Goal: Task Accomplishment & Management: Use online tool/utility

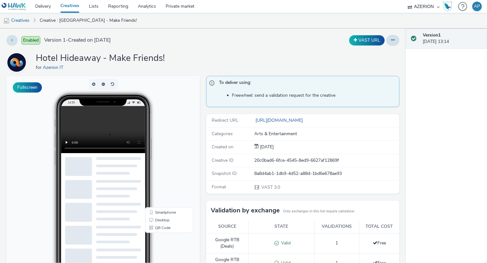
scroll to position [7, 0]
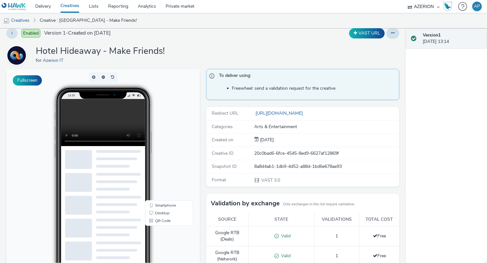
click at [260, 46] on div "Hotel Hideaway - Make Friends! for Azerion IT" at bounding box center [202, 55] width 393 height 20
click at [278, 42] on div "Enabled Version 1 - Created on [DATE] VAST URL Hotel Hideaway - Make Friends! f…" at bounding box center [203, 138] width 406 height 234
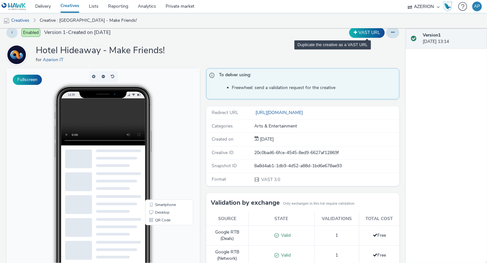
scroll to position [0, 0]
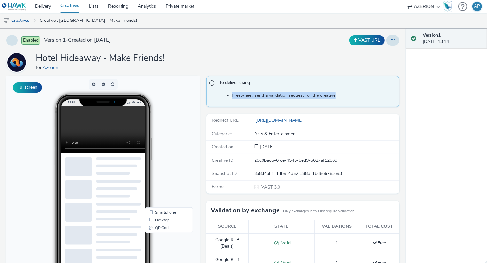
drag, startPoint x: 232, startPoint y: 95, endPoint x: 341, endPoint y: 96, distance: 109.1
click at [342, 96] on li "Freewheel: send a validation request for the creative" at bounding box center [314, 95] width 164 height 6
click at [341, 96] on li "Freewheel: send a validation request for the creative" at bounding box center [314, 95] width 164 height 6
drag, startPoint x: 343, startPoint y: 96, endPoint x: 207, endPoint y: 84, distance: 136.4
click at [206, 84] on div "To deliver using: Freewheel: send a validation request for the creative" at bounding box center [302, 91] width 193 height 31
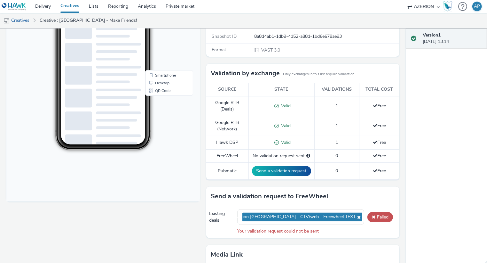
scroll to position [139, 0]
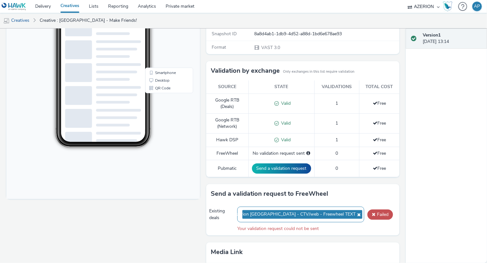
click at [335, 211] on span "Azerion [GEOGRAPHIC_DATA] - CTV/web - Freewheel TEXT" at bounding box center [302, 214] width 120 height 9
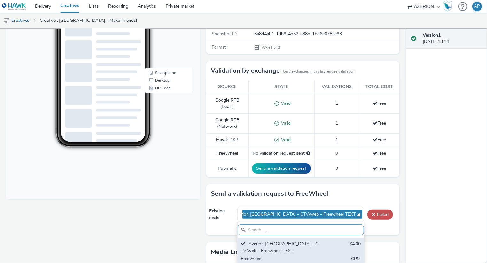
click at [284, 240] on div "Azerion [GEOGRAPHIC_DATA] - CTV/web - Freewheel TEXT" at bounding box center [280, 246] width 79 height 13
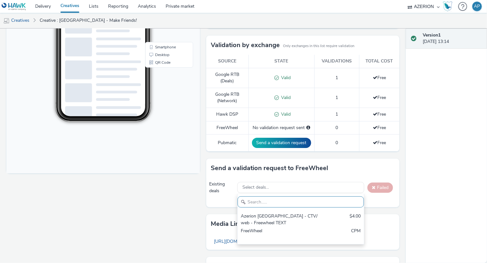
scroll to position [167, 0]
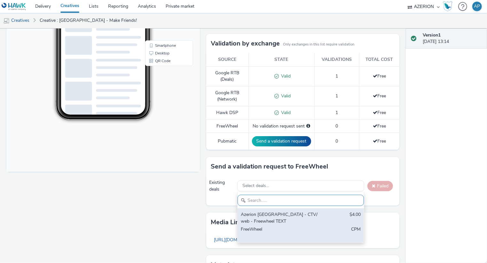
click at [277, 217] on div "Azerion [GEOGRAPHIC_DATA] - CTV/web - Freewheel TEXT" at bounding box center [280, 217] width 79 height 13
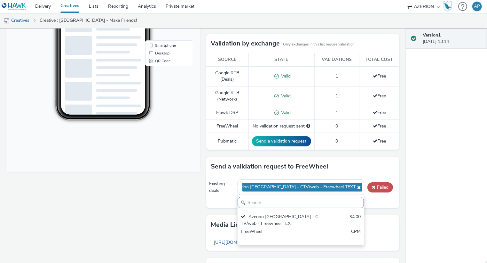
click at [363, 163] on div "Send a validation request to FreeWheel" at bounding box center [302, 166] width 193 height 19
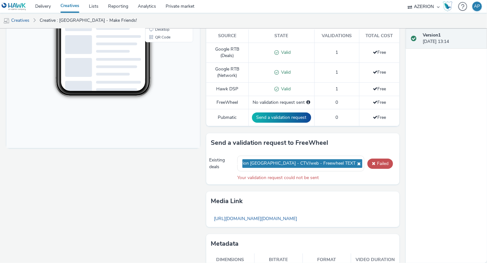
scroll to position [194, 0]
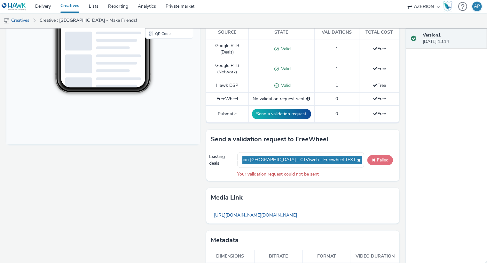
click at [373, 157] on span at bounding box center [374, 159] width 4 height 4
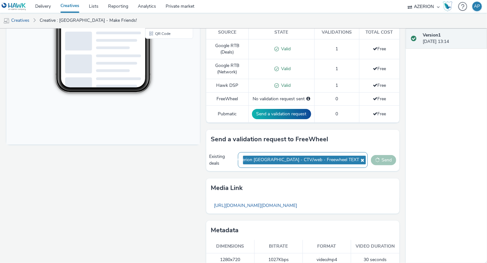
click at [359, 158] on icon at bounding box center [361, 160] width 5 height 4
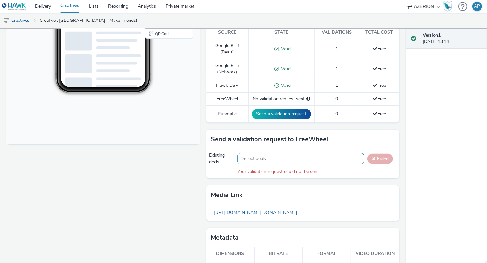
click at [335, 157] on div "Select deals..." at bounding box center [300, 158] width 127 height 11
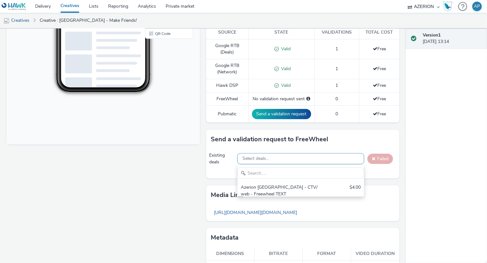
scroll to position [0, 0]
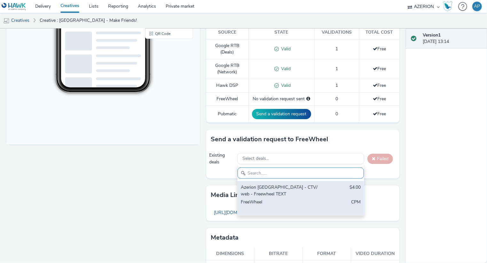
click at [315, 188] on div "Azerion [GEOGRAPHIC_DATA] - CTV/web - Freewheel TEXT" at bounding box center [280, 190] width 79 height 13
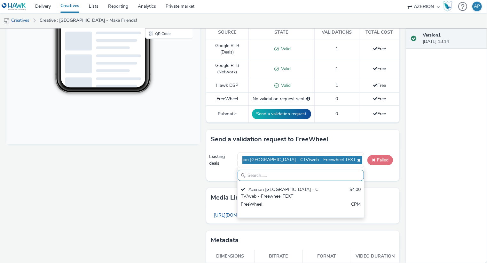
click at [375, 158] on span at bounding box center [374, 159] width 4 height 4
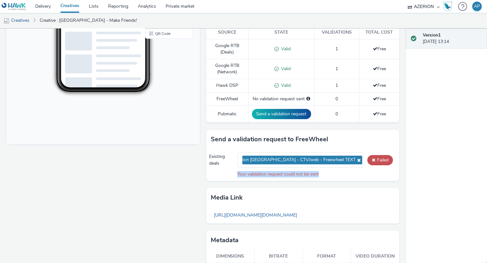
drag, startPoint x: 232, startPoint y: 172, endPoint x: 327, endPoint y: 169, distance: 95.3
click at [328, 169] on div "Existing deals Azerion [GEOGRAPHIC_DATA] - CTV/web - Freewheel TEXT Failed Your…" at bounding box center [302, 165] width 193 height 32
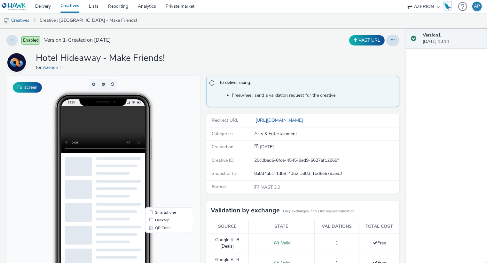
click at [204, 47] on div "Enabled Version 1 - Created on [DATE] VAST URL Hotel Hideaway - Make Friends! f…" at bounding box center [203, 145] width 406 height 234
click at [215, 30] on div "Enabled Version 1 - Created on [DATE] VAST URL Hotel Hideaway - Make Friends! f…" at bounding box center [203, 145] width 406 height 234
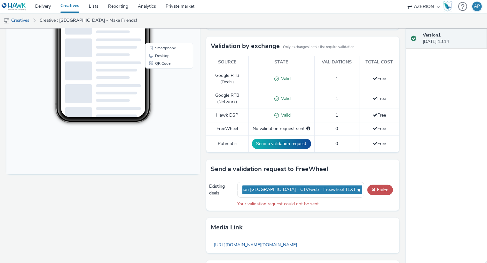
scroll to position [164, 0]
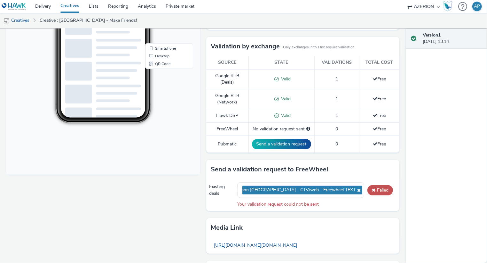
click at [195, 84] on body "14:39 Smartphone Desktop QR Code" at bounding box center [102, 43] width 193 height 262
click at [204, 82] on div "To deliver using: Freewheel: send a validation request for the creative Redirec…" at bounding box center [301, 112] width 197 height 401
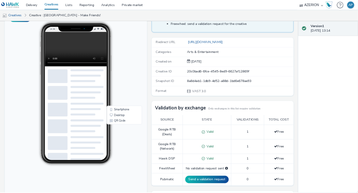
scroll to position [0, 0]
